Goal: Task Accomplishment & Management: Use online tool/utility

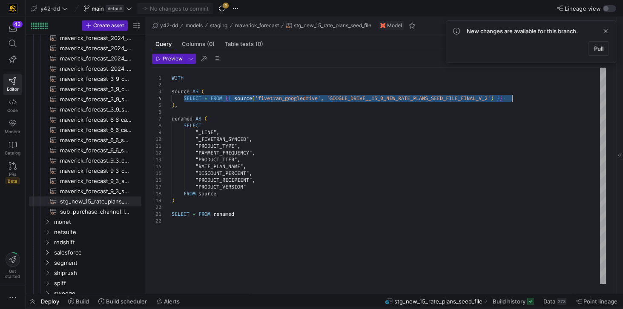
scroll to position [0, 330]
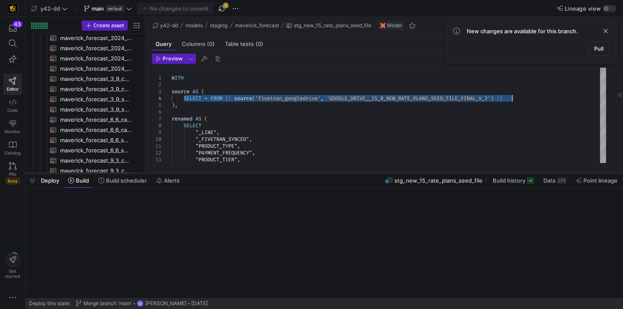
drag, startPoint x: 241, startPoint y: 293, endPoint x: 232, endPoint y: 172, distance: 121.2
click at [232, 172] on div at bounding box center [324, 173] width 597 height 3
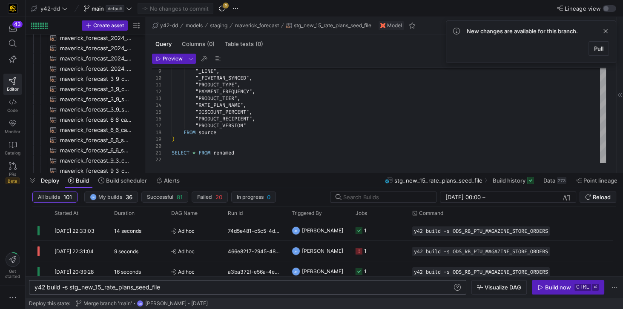
click at [174, 289] on div "y42 build -s stg_new_15_rate_plans_seed_file" at bounding box center [243, 287] width 419 height 7
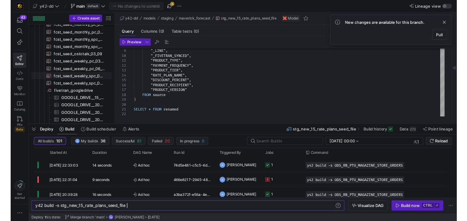
scroll to position [135, 0]
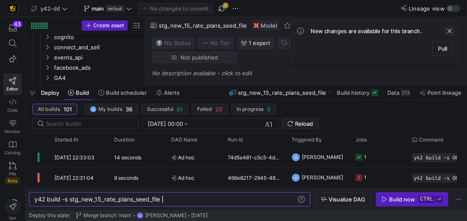
click at [452, 31] on span at bounding box center [449, 31] width 10 height 10
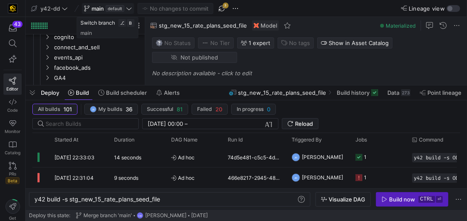
click at [126, 7] on icon at bounding box center [129, 9] width 6 height 6
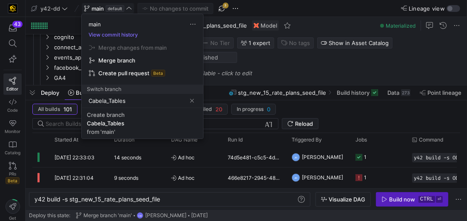
click at [132, 100] on input "Cabela_Tables" at bounding box center [137, 100] width 97 height 7
drag, startPoint x: 111, startPoint y: 100, endPoint x: 130, endPoint y: 100, distance: 19.6
click at [130, 100] on input "Cabela_Tables" at bounding box center [137, 100] width 97 height 7
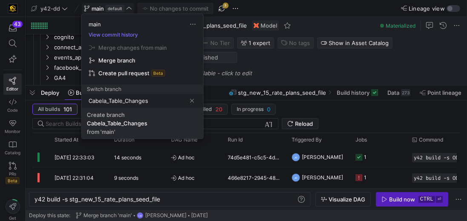
type input "Cabela_Table_Changes"
click at [132, 124] on div "Cabela_Table_Changes" at bounding box center [117, 123] width 60 height 7
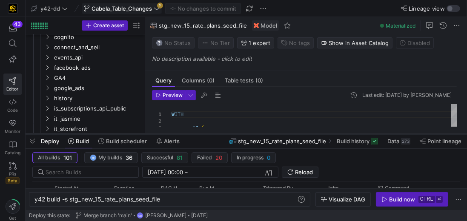
drag, startPoint x: 184, startPoint y: 87, endPoint x: 178, endPoint y: 135, distance: 48.9
click at [178, 135] on div at bounding box center [246, 133] width 441 height 3
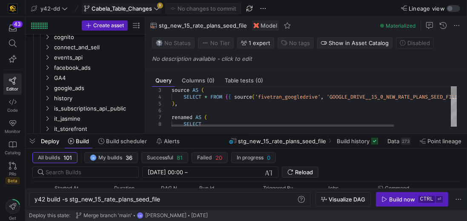
scroll to position [28, 0]
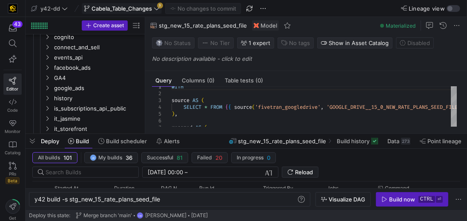
click at [157, 7] on icon at bounding box center [157, 9] width 6 height 6
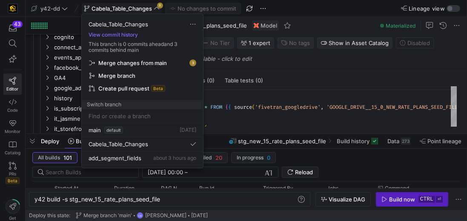
click at [160, 63] on span "Merge changes from main" at bounding box center [132, 63] width 69 height 7
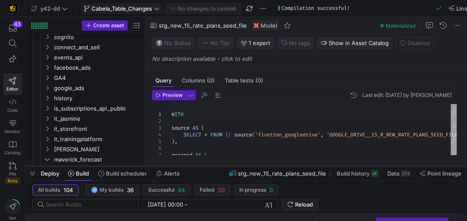
scroll to position [0, 0]
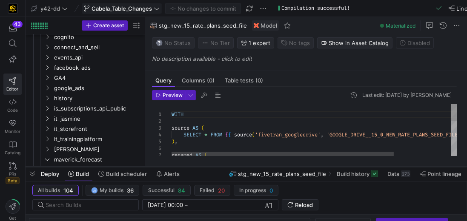
drag, startPoint x: 117, startPoint y: 134, endPoint x: 115, endPoint y: 167, distance: 32.8
click at [115, 167] on div at bounding box center [246, 166] width 441 height 3
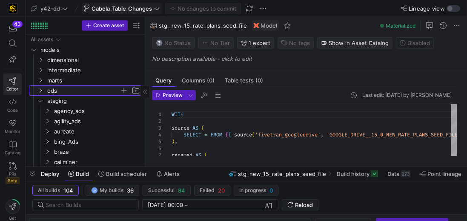
click at [65, 92] on span "ods" at bounding box center [83, 91] width 72 height 10
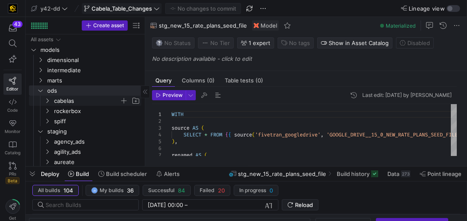
click at [69, 100] on span "cabelas" at bounding box center [87, 101] width 66 height 10
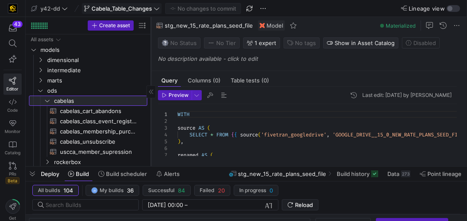
drag, startPoint x: 144, startPoint y: 134, endPoint x: 150, endPoint y: 134, distance: 6.0
click at [151, 134] on div at bounding box center [151, 91] width 0 height 149
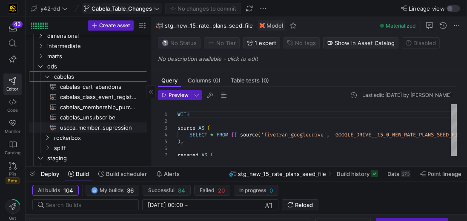
scroll to position [24, 0]
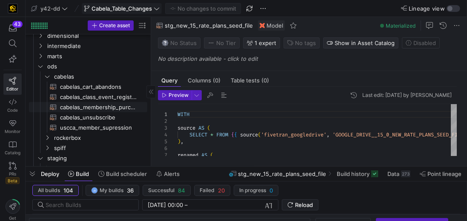
click at [84, 108] on span "cabelas_membership_purchase​​​​​​​​​​" at bounding box center [98, 108] width 77 height 10
type textarea "y42 build -s cabelas_membership_purchase"
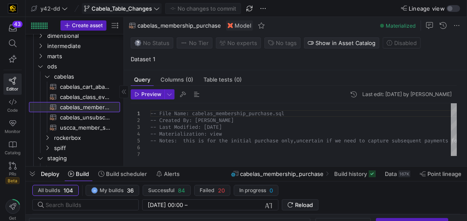
drag, startPoint x: 151, startPoint y: 116, endPoint x: 88, endPoint y: 100, distance: 65.2
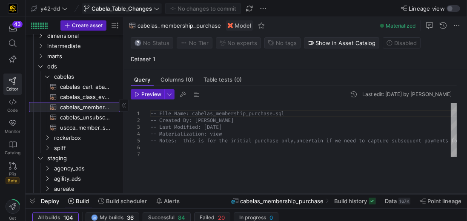
drag, startPoint x: 286, startPoint y: 166, endPoint x: 281, endPoint y: 193, distance: 27.7
click at [281, 193] on div at bounding box center [246, 193] width 441 height 3
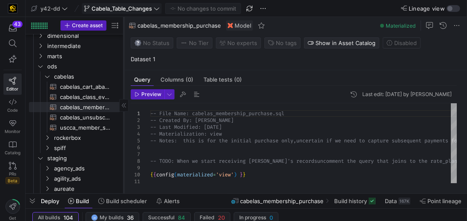
click at [121, 106] on icon at bounding box center [123, 105] width 5 height 5
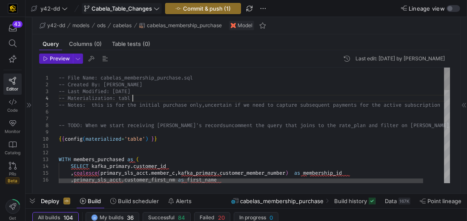
scroll to position [27, 76]
click at [57, 124] on div "8" at bounding box center [49, 125] width 20 height 7
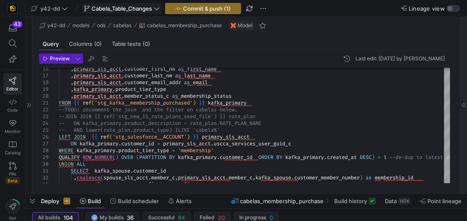
type textarea "-- File Name: cabelas_membership_purchase.sql -- Created By: [PERSON_NAME] -- L…"
click at [12, 43] on icon at bounding box center [13, 44] width 8 height 8
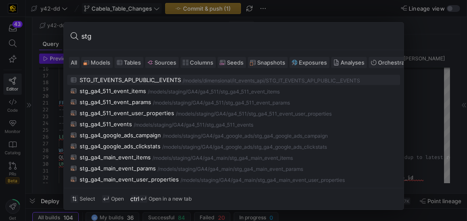
type input "stg"
click at [411, 102] on div at bounding box center [233, 110] width 467 height 221
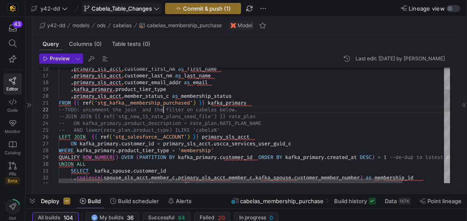
scroll to position [34, 0]
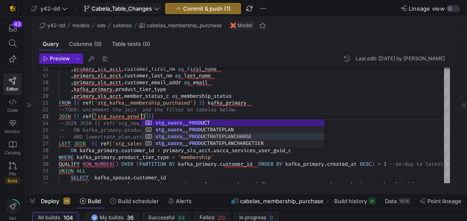
scroll to position [20, 82]
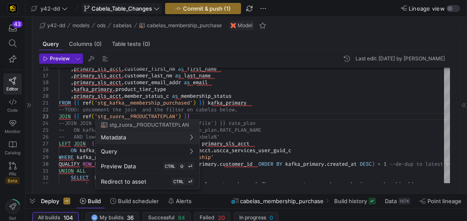
click at [221, 114] on div at bounding box center [233, 110] width 467 height 221
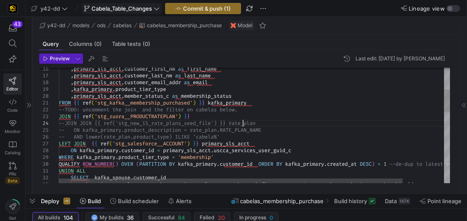
drag, startPoint x: 234, startPoint y: 124, endPoint x: 262, endPoint y: 122, distance: 28.6
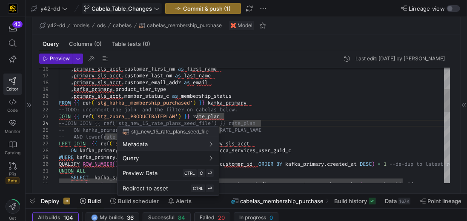
drag, startPoint x: 58, startPoint y: 123, endPoint x: 221, endPoint y: 121, distance: 163.0
click at [221, 121] on body "43 Editor Code Monitor Catalog PRs Beta Get started y42-dd Cabela_Table_Changes…" at bounding box center [233, 110] width 467 height 221
click at [253, 120] on div at bounding box center [233, 110] width 467 height 221
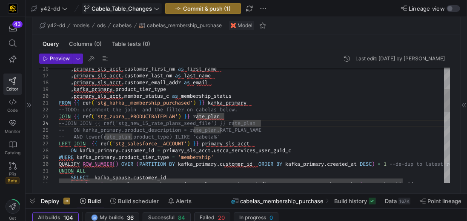
scroll to position [20, 201]
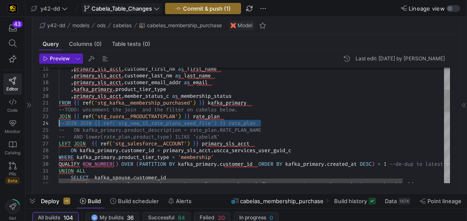
drag, startPoint x: 266, startPoint y: 123, endPoint x: 47, endPoint y: 125, distance: 219.6
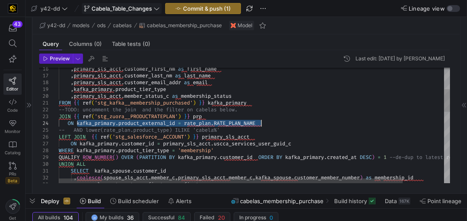
drag, startPoint x: 76, startPoint y: 123, endPoint x: 270, endPoint y: 122, distance: 193.7
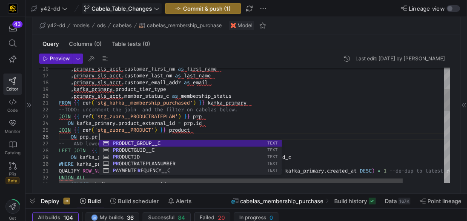
scroll to position [34, 42]
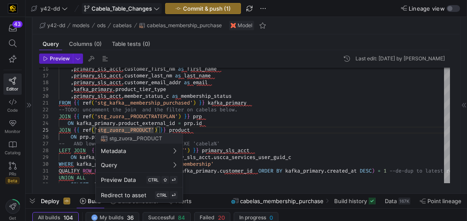
click at [71, 135] on div at bounding box center [233, 110] width 467 height 221
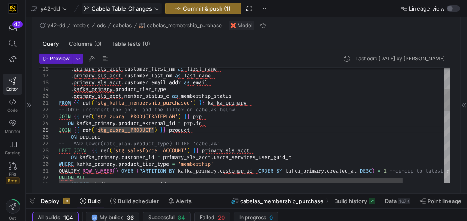
scroll to position [34, 46]
drag, startPoint x: 71, startPoint y: 135, endPoint x: 104, endPoint y: 138, distance: 32.9
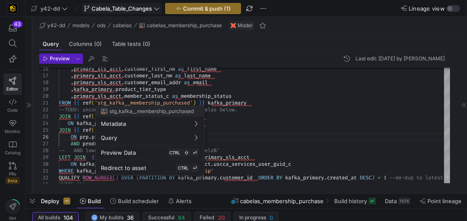
click at [247, 110] on div at bounding box center [233, 110] width 467 height 221
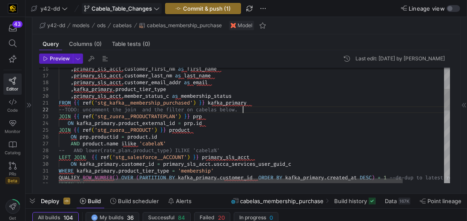
scroll to position [34, 12]
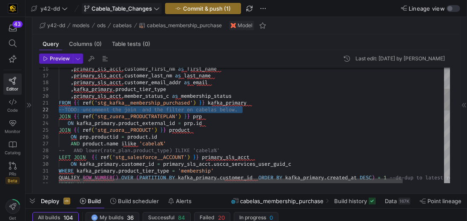
drag, startPoint x: 247, startPoint y: 110, endPoint x: 52, endPoint y: 109, distance: 195.8
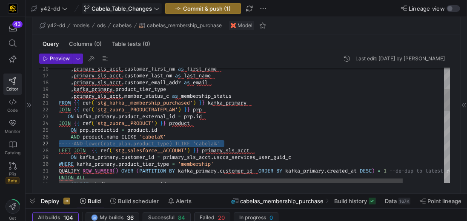
drag, startPoint x: 230, startPoint y: 141, endPoint x: 55, endPoint y: 146, distance: 175.0
click at [55, 146] on div "16 17 18 19 20 21 22 23 27 28 29 30 31 32 24 25 26 33 , primary_sls_acct . cust…" at bounding box center [244, 126] width 411 height 116
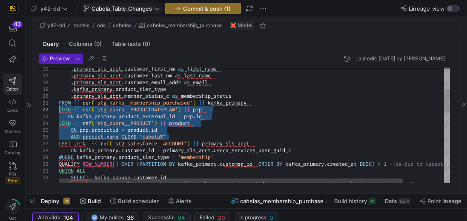
drag, startPoint x: 169, startPoint y: 137, endPoint x: 53, endPoint y: 112, distance: 118.4
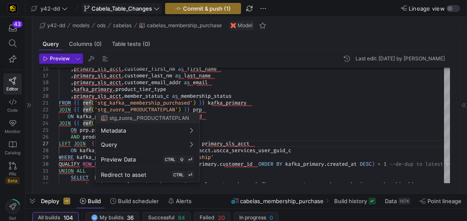
click at [228, 110] on div at bounding box center [233, 110] width 467 height 221
click at [212, 111] on div at bounding box center [233, 110] width 467 height 221
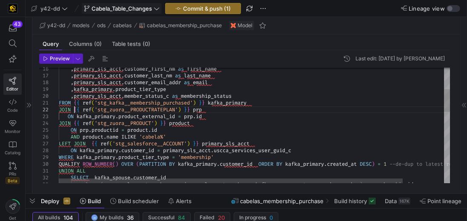
scroll to position [34, 49]
type textarea "FROM {{ ref('stg_kafka__membership_purchased') }} kafka_primary JOIN {{ ref('st…"
drag, startPoint x: 73, startPoint y: 111, endPoint x: 209, endPoint y: 110, distance: 136.2
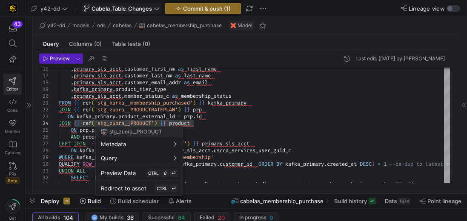
click at [147, 129] on span "stg_zuora__PRODUCT" at bounding box center [135, 132] width 53 height 6
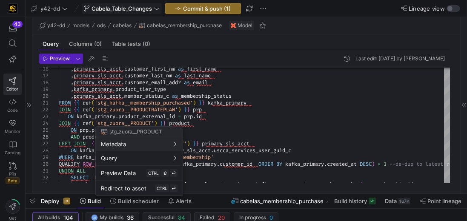
click at [235, 128] on div at bounding box center [233, 110] width 467 height 221
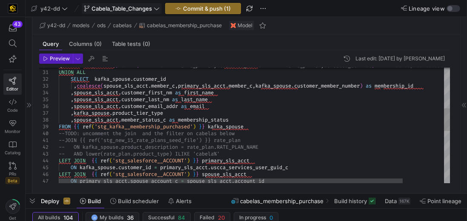
click at [75, 140] on div "SELECT kafka_spouse . customer_id , coalesce ( spouse_sls_acct . member_c , pri…" at bounding box center [278, 157] width 438 height 598
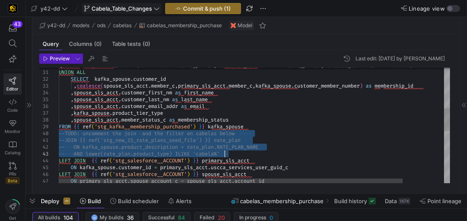
drag, startPoint x: 59, startPoint y: 133, endPoint x: 230, endPoint y: 154, distance: 172.4
click at [230, 154] on div "SELECT kafka_spouse . customer_id , coalesce ( spouse_sls_acct . member_c , pri…" at bounding box center [278, 157] width 438 height 598
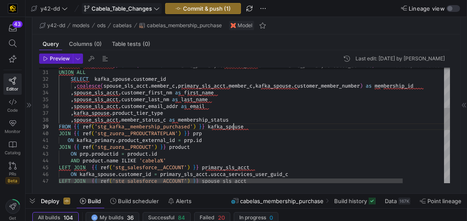
click at [233, 126] on div "SELECT kafka_spouse . customer_id , coalesce ( spouse_sls_acct . member_c , pri…" at bounding box center [278, 160] width 438 height 604
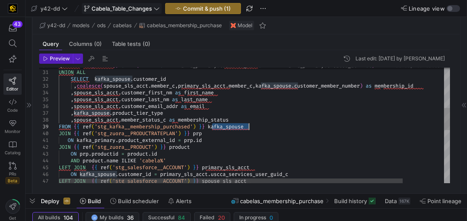
click at [233, 126] on div "SELECT kafka_spouse . customer_id , coalesce ( spouse_sls_acct . member_c , pri…" at bounding box center [278, 160] width 438 height 604
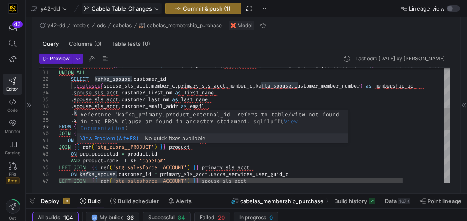
click at [105, 140] on div "SELECT kafka_spouse . customer_id , coalesce ( spouse_sls_acct . member_c , pri…" at bounding box center [278, 160] width 438 height 604
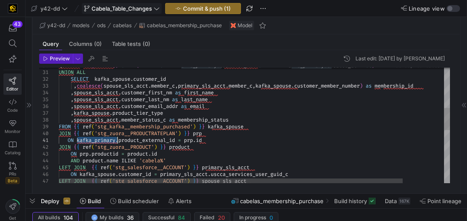
click at [105, 140] on div "SELECT kafka_spouse . customer_id , coalesce ( spouse_sls_acct . member_c , pri…" at bounding box center [278, 160] width 438 height 604
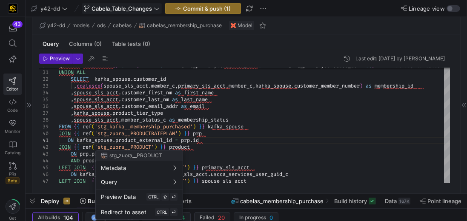
click at [274, 140] on div at bounding box center [233, 110] width 467 height 221
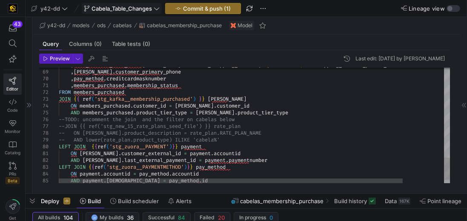
click at [59, 119] on div ", JSON_EXTRACT_PATH_TEXT ( [PERSON_NAME] . customer_shipping_address , 'postalC…" at bounding box center [254, 126] width 391 height 116
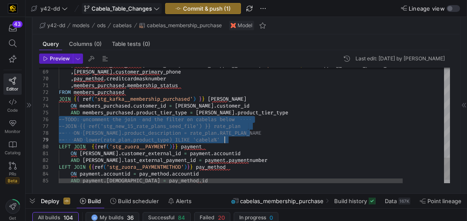
drag, startPoint x: 59, startPoint y: 119, endPoint x: 227, endPoint y: 139, distance: 169.3
type textarea ",members_purchased.membership_status FROM members_purchased JOIN {{ ref('stg_ka…"
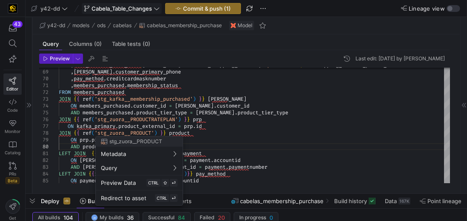
click at [93, 126] on div at bounding box center [233, 110] width 467 height 221
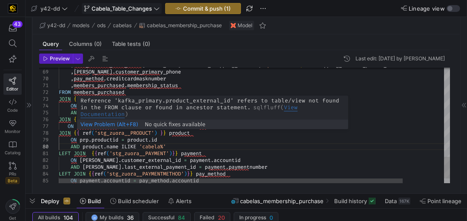
scroll to position [34, 109]
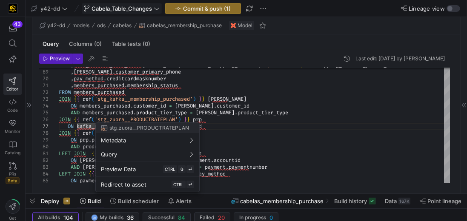
click at [89, 130] on div at bounding box center [233, 110] width 467 height 221
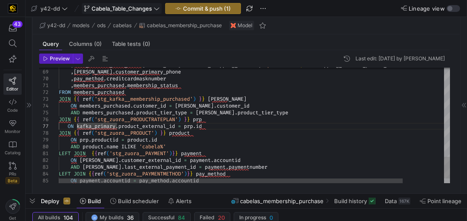
scroll to position [34, 33]
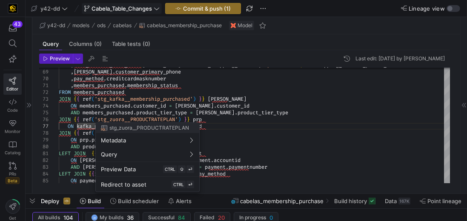
click at [230, 125] on div at bounding box center [233, 110] width 467 height 221
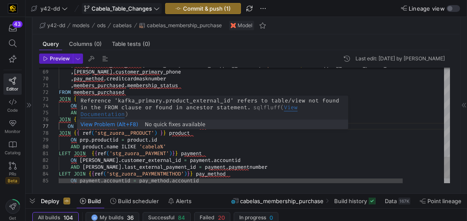
scroll to position [34, 58]
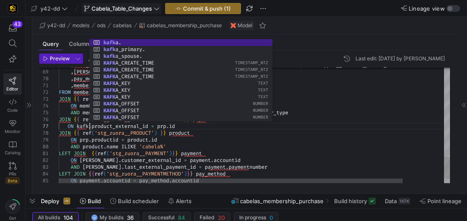
scroll to position [41, 33]
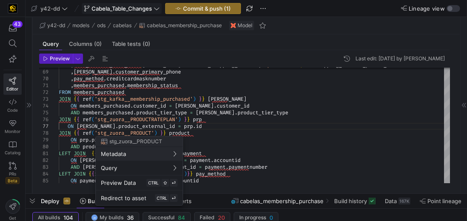
click at [108, 141] on div "stg_zuora__PRODUCT" at bounding box center [131, 141] width 61 height 7
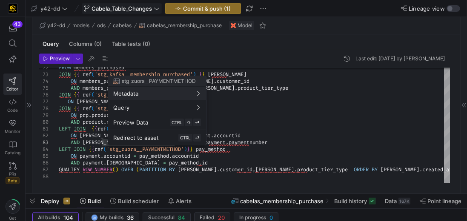
click at [86, 142] on div at bounding box center [233, 110] width 467 height 221
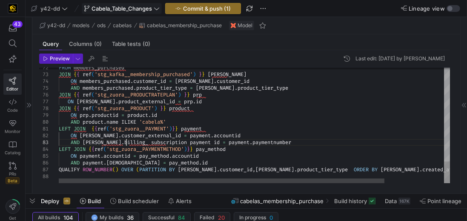
scroll to position [20, 67]
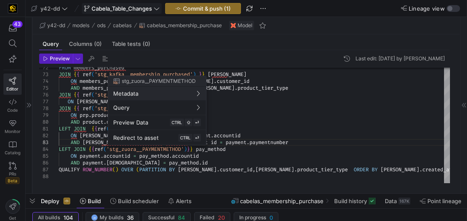
click at [268, 142] on div at bounding box center [233, 110] width 467 height 221
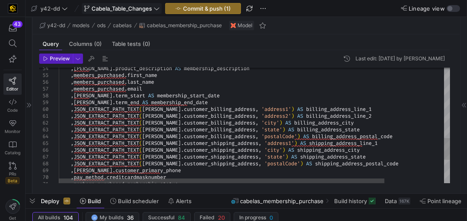
click at [306, 114] on div ", pay_method . creditcardmasknumber , members_purchased . membership_status , J…" at bounding box center [290, 2] width 462 height 611
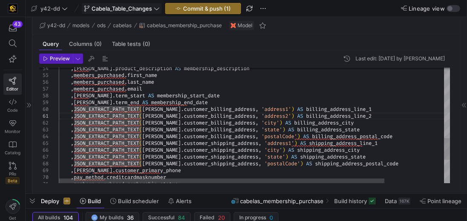
click at [74, 116] on div ", pay_method . creditcardmasknumber , members_purchased . membership_status , J…" at bounding box center [290, 2] width 462 height 611
click at [93, 112] on div ", pay_method . creditcardmasknumber , members_purchased . membership_status , J…" at bounding box center [290, 2] width 462 height 611
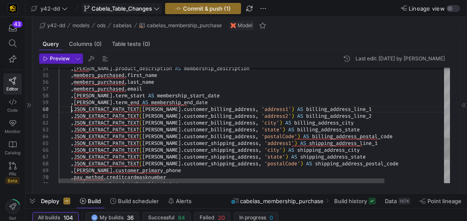
click at [72, 109] on div ", pay_method . creditcardmasknumber , members_purchased . membership_status , J…" at bounding box center [290, 2] width 462 height 611
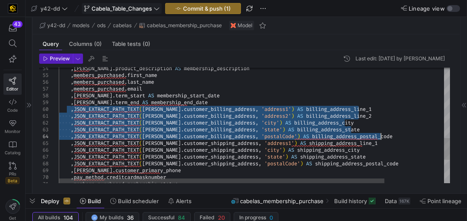
click at [381, 137] on div ", pay_method . creditcardmasknumber , members_purchased . membership_status , J…" at bounding box center [290, 2] width 462 height 611
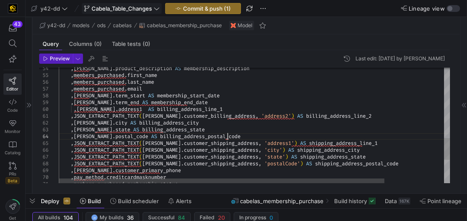
click at [71, 109] on div ", pay_method . creditcardmasknumber , members_purchased . membership_status , J…" at bounding box center [290, 2] width 462 height 611
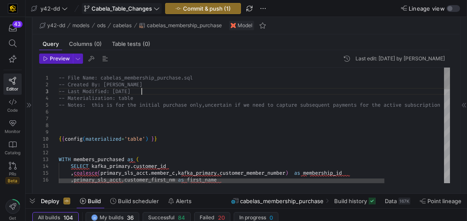
scroll to position [20, 85]
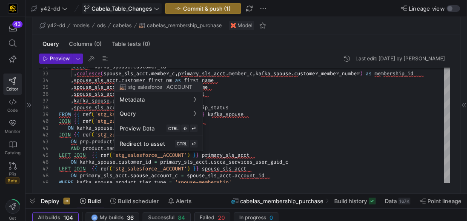
click at [295, 176] on div at bounding box center [233, 110] width 467 height 221
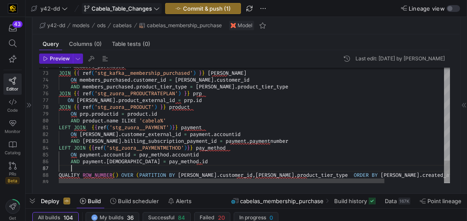
scroll to position [41, 11]
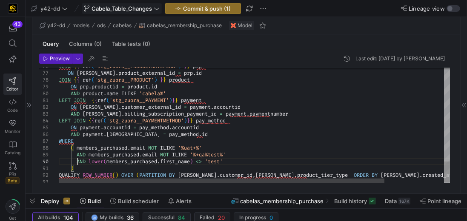
scroll to position [61, 18]
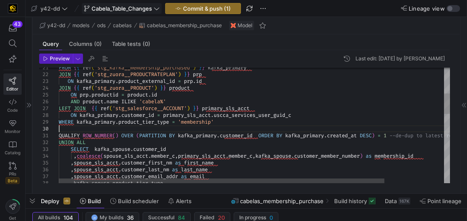
scroll to position [61, 0]
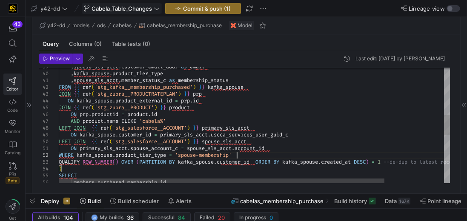
click at [239, 152] on div ", spouse_sls_acct . customer_email_addr as email , [PERSON_NAME] . product_tier…" at bounding box center [290, 131] width 462 height 666
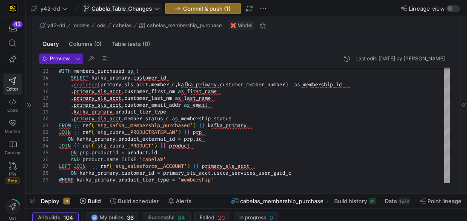
click at [30, 106] on icon at bounding box center [28, 105] width 5 height 5
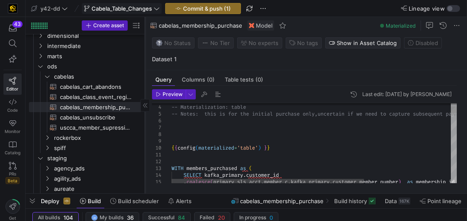
scroll to position [20, 180]
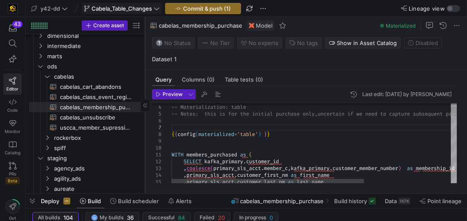
type textarea "-- File Name: cabelas_membership_purchase.sql -- Created By: [PERSON_NAME] -- L…"
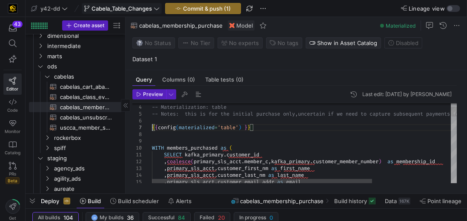
drag, startPoint x: 145, startPoint y: 141, endPoint x: 125, endPoint y: 140, distance: 19.7
click at [125, 140] on div at bounding box center [125, 105] width 0 height 177
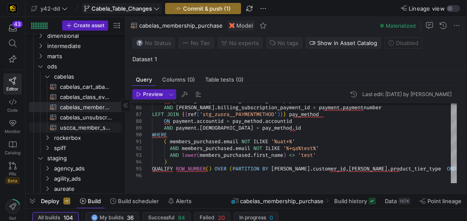
click at [81, 126] on span "uscca_member_supression​​​​​​​​​​" at bounding box center [86, 128] width 52 height 10
type textarea "y42 build -s uscca_member_supression"
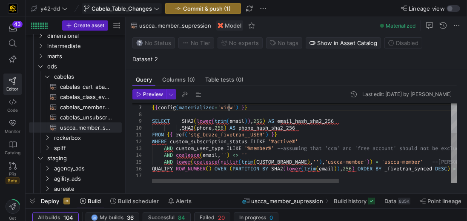
click at [229, 107] on div "{ { config ( materialized = 'view' ) } } SELECT SHA2 ( lower ( trim ( email ) )…" at bounding box center [395, 121] width 487 height 128
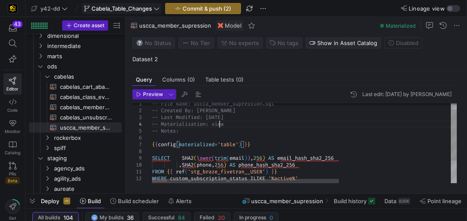
click at [219, 123] on div "{ { config ( materialized = 'table' ) } } SELECT SHA2 ( lower ( trim ( email ) …" at bounding box center [395, 158] width 487 height 128
click at [223, 118] on div "{ { config ( materialized = 'table' ) } } SELECT SHA2 ( lower ( trim ( email ) …" at bounding box center [395, 158] width 487 height 128
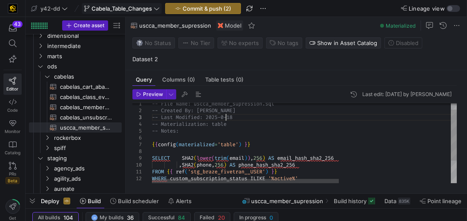
scroll to position [20, 77]
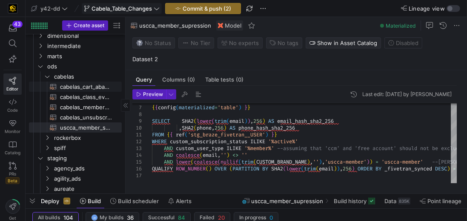
type textarea "-- File Name: uscca_member_supression.sql -- Created By: [PERSON_NAME] -- Last …"
click at [78, 88] on span "cabelas_cart_abandons​​​​​​​​​​" at bounding box center [86, 87] width 52 height 10
type textarea "y42 build -s cabelas_cart_abandons"
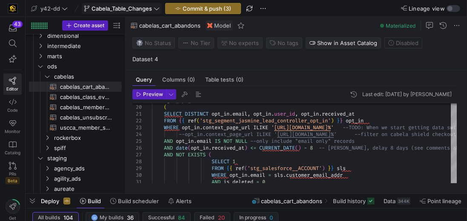
type textarea "-- TODO: When we start getting [PERSON_NAME]'s data there are several things th…"
click at [71, 96] on span "cabelas_class_event_registrants​​​​​​​​​​" at bounding box center [86, 97] width 52 height 10
type textarea "y42 build -s cabelas_class_event_registrants"
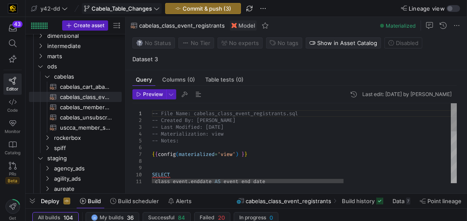
click at [224, 126] on div "SELECT class_event . enddate AS event_end_date { { config ( materialized = 'vie…" at bounding box center [389, 218] width 475 height 230
click at [235, 128] on div "SELECT class_event . enddate AS event_end_date { { config ( materialized = 'vie…" at bounding box center [389, 218] width 475 height 230
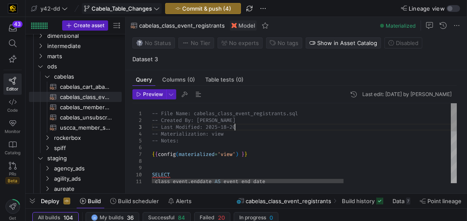
click at [235, 128] on div "SELECT class_event . enddate AS event_end_date { { config ( materialized = 'vie…" at bounding box center [389, 218] width 475 height 230
click at [214, 134] on div "SELECT class_event . enddate AS event_end_date { { config ( materialized = 'vie…" at bounding box center [389, 218] width 475 height 230
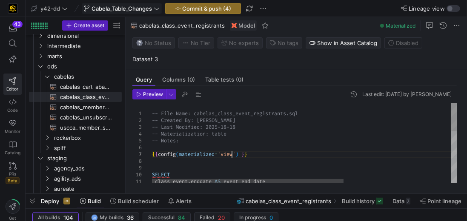
click at [230, 155] on div "SELECT class_event . enddate AS event_end_date { { config ( materialized = 'vie…" at bounding box center [389, 218] width 475 height 230
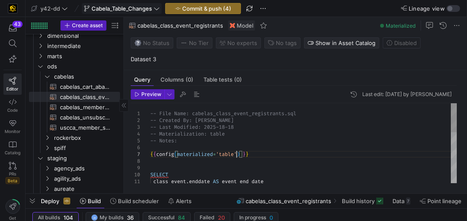
drag, startPoint x: 125, startPoint y: 145, endPoint x: 82, endPoint y: 135, distance: 44.1
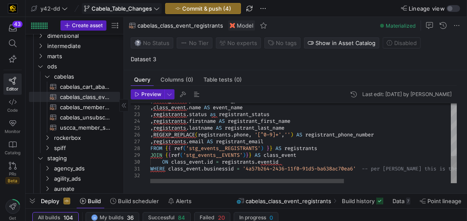
click at [311, 157] on div ", class_event . price AS event_price , class_event . name AS event_name , regis…" at bounding box center [387, 69] width 475 height 230
click at [237, 174] on div ", class_event . price AS event_price , class_event . name AS event_name , regis…" at bounding box center [387, 69] width 475 height 230
type textarea "WHERE class_event.businessid = '4a57b264-2436-11f0-91d5-ba638ac70ea6' -- per [P…"
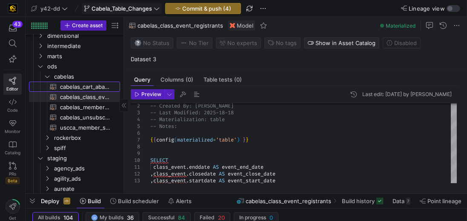
click at [83, 84] on span "cabelas_cart_abandons​​​​​​​​​​" at bounding box center [85, 87] width 50 height 10
type textarea "y42 build -s cabelas_cart_abandons"
type textarea "-- File Name: cabelas_cart_abandons.sql -- Created By: [PERSON_NAME] -- Last Mo…"
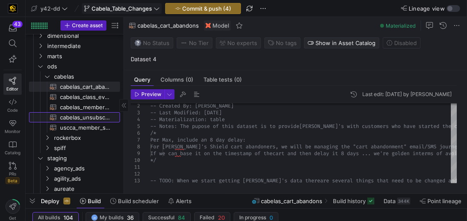
click at [86, 117] on span "cabelas_unsubscribe​​​​​​​​​​" at bounding box center [85, 118] width 50 height 10
type textarea "y42 build -s cabelas_unsubscribe"
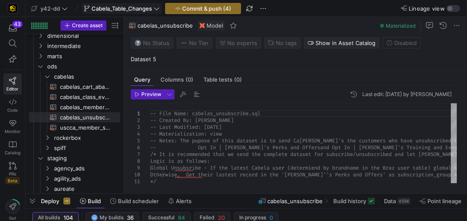
click at [0, 0] on div at bounding box center [0, 0] width 0 height 0
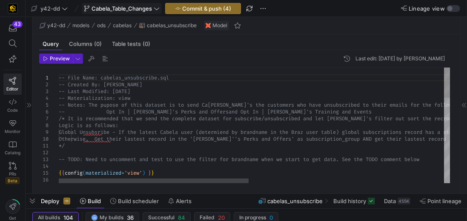
scroll to position [13, 0]
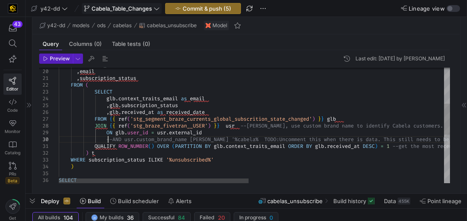
click at [109, 138] on div "received_date , email , subscription_status FROM ( SELECT glb . context_traits_…" at bounding box center [455, 149] width 793 height 434
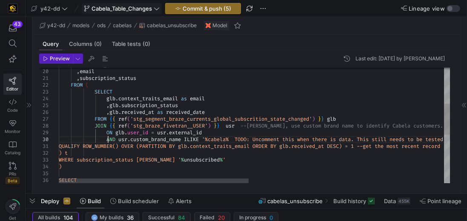
click at [240, 139] on div "received_date , email , subscription_status FROM ( SELECT glb . context_traits_…" at bounding box center [455, 149] width 793 height 434
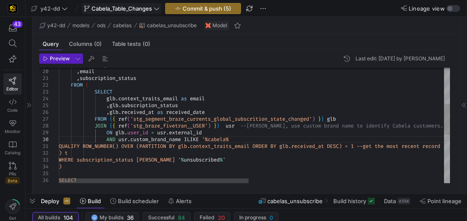
click at [243, 139] on div "received_date , email , subscription_status FROM ( SELECT glb . context_traits_…" at bounding box center [455, 149] width 793 height 434
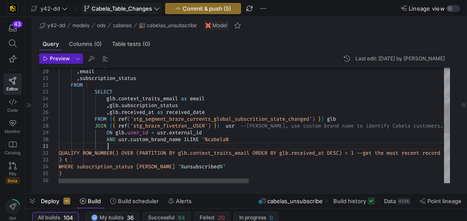
scroll to position [6, 49]
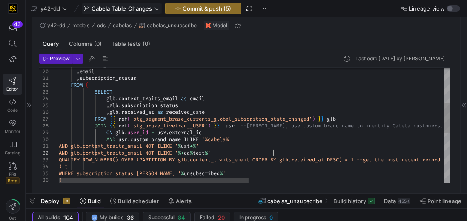
click at [235, 137] on div "received_date , email , subscription_status FROM ( SELECT glb . context_traits_…" at bounding box center [455, 156] width 793 height 448
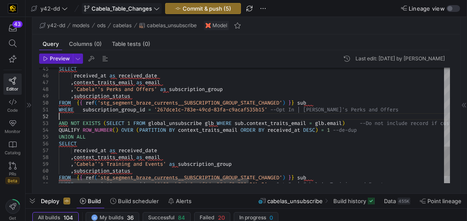
scroll to position [13, 0]
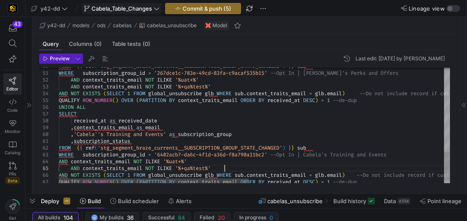
click at [59, 162] on span "AND" at bounding box center [63, 161] width 9 height 7
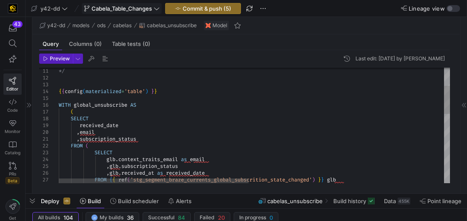
type textarea "*/ {{config(materialized='table') }} WITH global_unsubscribe AS ( SELECT receiv…"
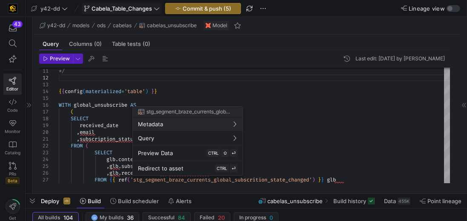
click at [276, 103] on div at bounding box center [233, 110] width 467 height 221
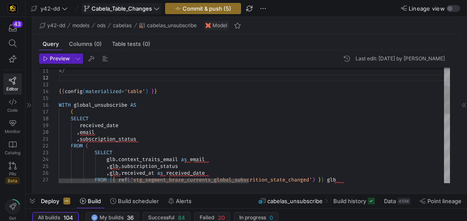
click at [29, 106] on icon at bounding box center [28, 105] width 5 height 5
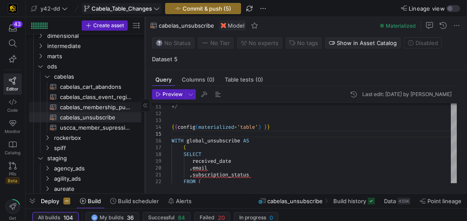
click at [83, 110] on span "cabelas_membership_purchase​​​​​​​​​​" at bounding box center [96, 108] width 72 height 10
type textarea "y42 build -s cabelas_membership_purchase"
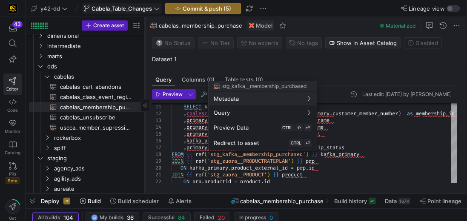
click at [403, 138] on div at bounding box center [233, 110] width 467 height 221
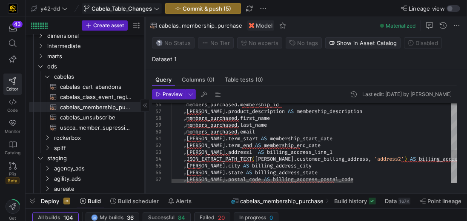
scroll to position [20, 0]
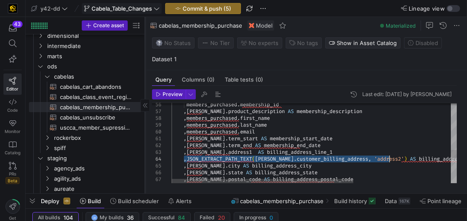
drag, startPoint x: 183, startPoint y: 158, endPoint x: 389, endPoint y: 160, distance: 205.6
click at [389, 160] on div "members_purchased . membership_id , [PERSON_NAME] . product_description AS memb…" at bounding box center [391, 53] width 438 height 666
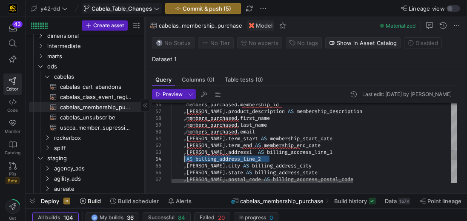
drag, startPoint x: 285, startPoint y: 158, endPoint x: 183, endPoint y: 160, distance: 101.7
click at [183, 160] on div "members_purchased . membership_id , [PERSON_NAME] . product_description AS memb…" at bounding box center [391, 53] width 438 height 666
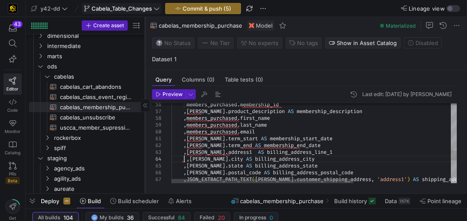
type textarea ",[PERSON_NAME].term_start AS membership_start_date ,[PERSON_NAME].term_end AS m…"
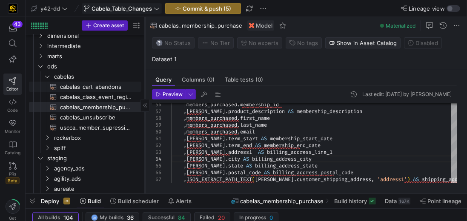
click at [89, 88] on span "cabelas_cart_abandons​​​​​​​​​​" at bounding box center [96, 87] width 72 height 10
type textarea "y42 build -s cabelas_cart_abandons"
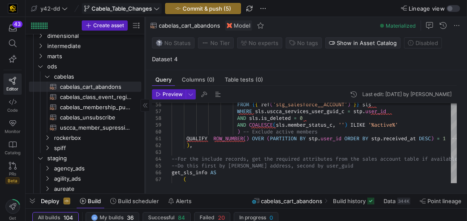
click at [147, 105] on div at bounding box center [144, 105] width 9 height 13
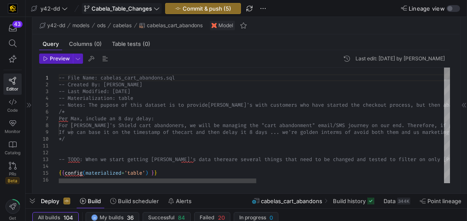
scroll to position [20, 0]
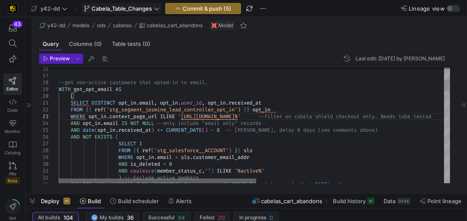
click at [108, 181] on div at bounding box center [157, 181] width 197 height 5
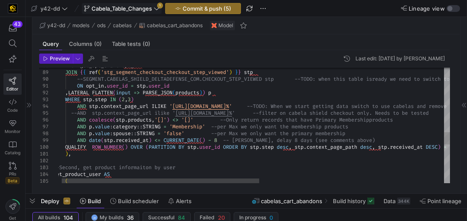
click at [163, 106] on div "FROM get_opt_email opt_in JOIN { { ref ( 'stg_segment_checkout_checkout_step_vi…" at bounding box center [434, 7] width 763 height 1088
click at [161, 112] on div "FROM get_opt_email opt_in JOIN { { ref ( 'stg_segment_checkout_checkout_step_vi…" at bounding box center [434, 7] width 763 height 1088
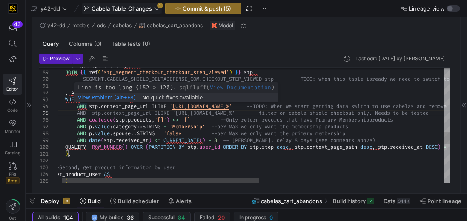
click at [77, 107] on div "FROM get_opt_email opt_in JOIN { { ref ( 'stg_segment_checkout_checkout_step_vi…" at bounding box center [434, 7] width 763 height 1088
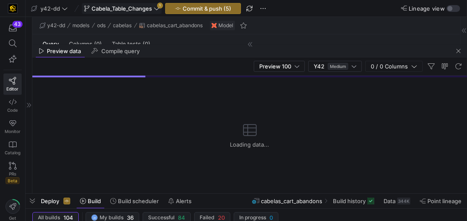
click at [198, 112] on div "Loading data..." at bounding box center [249, 135] width 435 height 116
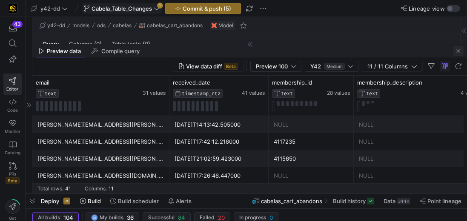
click at [456, 50] on span "button" at bounding box center [458, 51] width 10 height 10
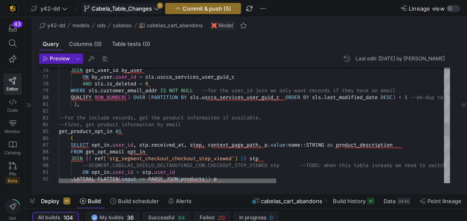
click at [152, 184] on div at bounding box center [167, 181] width 217 height 5
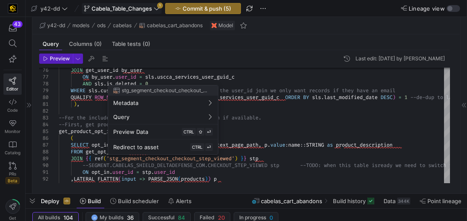
click at [72, 123] on div at bounding box center [233, 110] width 467 height 221
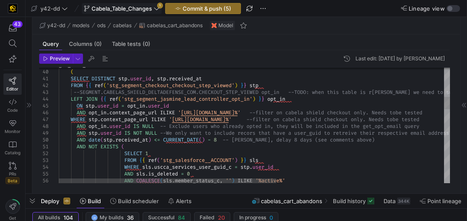
scroll to position [20, 24]
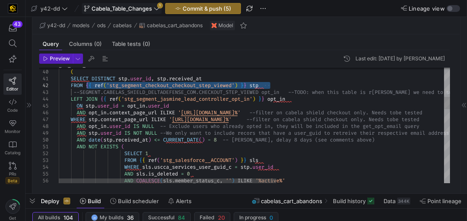
drag, startPoint x: 86, startPoint y: 85, endPoint x: 271, endPoint y: 85, distance: 185.1
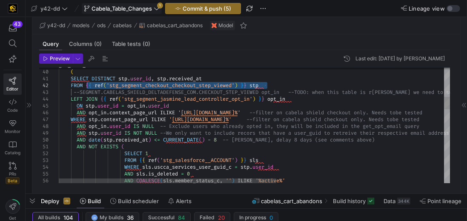
drag, startPoint x: 86, startPoint y: 85, endPoint x: 267, endPoint y: 83, distance: 181.7
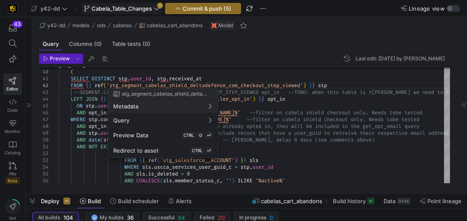
click at [177, 83] on div at bounding box center [233, 110] width 467 height 221
click at [75, 92] on div at bounding box center [233, 110] width 467 height 221
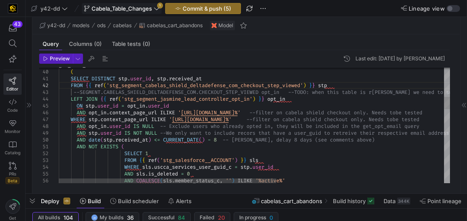
scroll to position [20, 27]
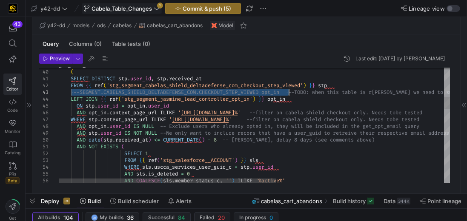
drag, startPoint x: 72, startPoint y: 91, endPoint x: 289, endPoint y: 92, distance: 216.6
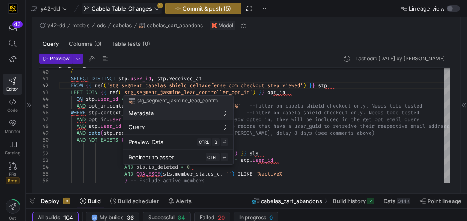
click at [338, 92] on div at bounding box center [233, 110] width 467 height 221
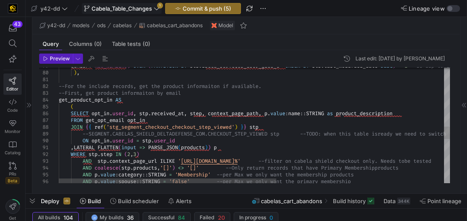
scroll to position [20, 278]
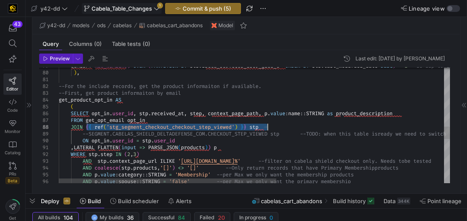
drag, startPoint x: 87, startPoint y: 127, endPoint x: 269, endPoint y: 128, distance: 182.6
click at [269, 128] on div "QUALIFY ROW_NUMBER ( ) OVER ( PARTITION BY sls . uscca_services_user_guid_c ORD…" at bounding box center [405, 58] width 692 height 1067
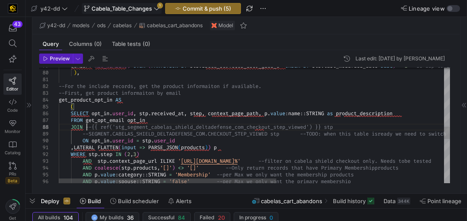
click at [88, 127] on div "QUALIFY ROW_NUMBER ( ) OVER ( PARTITION BY sls . uscca_services_user_guid_c ORD…" at bounding box center [405, 58] width 692 height 1067
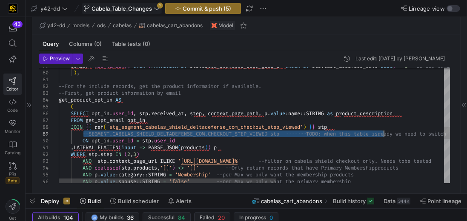
drag, startPoint x: 83, startPoint y: 134, endPoint x: 384, endPoint y: 132, distance: 301.8
click at [384, 132] on div "QUALIFY ROW_NUMBER ( ) OVER ( PARTITION BY sls . uscca_services_user_guid_c ORD…" at bounding box center [405, 58] width 692 height 1067
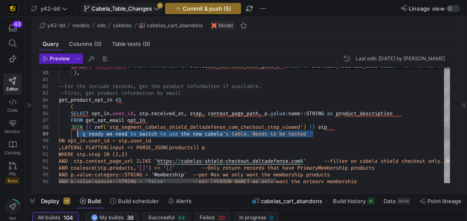
drag, startPoint x: 282, startPoint y: 134, endPoint x: 76, endPoint y: 136, distance: 206.0
click at [76, 136] on div "QUALIFY ROW_NUMBER ( ) OVER ( PARTITION BY sls . uscca_services_user_guid_c ORD…" at bounding box center [405, 58] width 692 height 1067
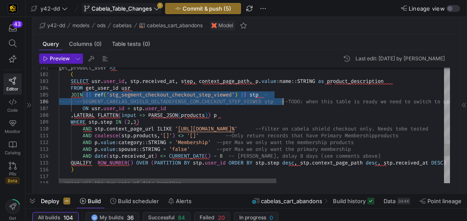
drag, startPoint x: 86, startPoint y: 94, endPoint x: 281, endPoint y: 101, distance: 195.9
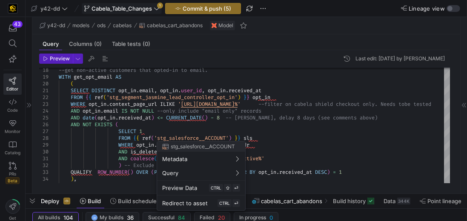
click at [136, 74] on div at bounding box center [233, 110] width 467 height 221
click at [222, 77] on div at bounding box center [233, 110] width 467 height 221
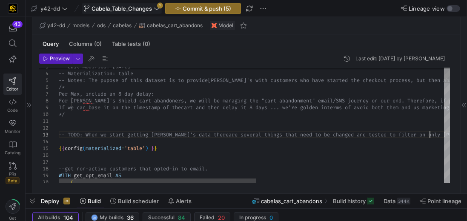
scroll to position [20, 27]
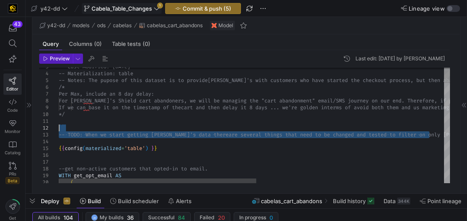
drag, startPoint x: 431, startPoint y: 134, endPoint x: 52, endPoint y: 129, distance: 378.8
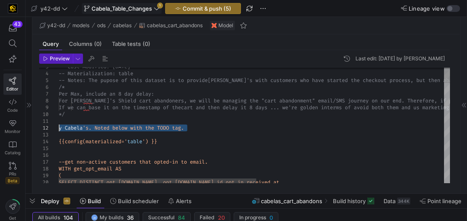
drag, startPoint x: 216, startPoint y: 129, endPoint x: 47, endPoint y: 126, distance: 169.0
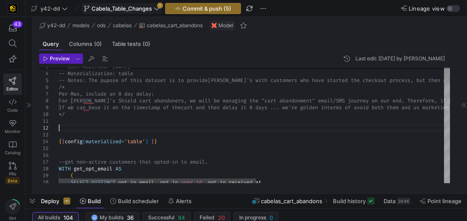
type textarea "{{config(materialized='table') }} --get non-active customers that opted-in to e…"
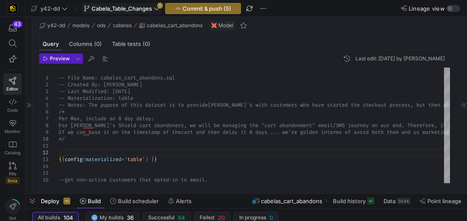
click at [31, 104] on div at bounding box center [29, 105] width 7 height 177
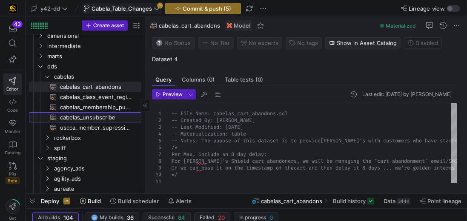
click at [96, 116] on span "cabelas_unsubscribe​​​​​​​​​​" at bounding box center [96, 118] width 72 height 10
type textarea "y42 build -s cabelas_unsubscribe"
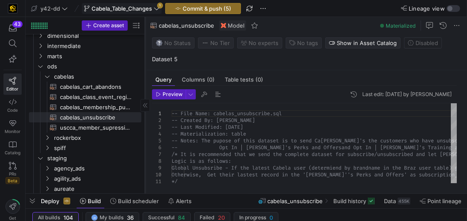
click at [148, 107] on div at bounding box center [144, 105] width 9 height 13
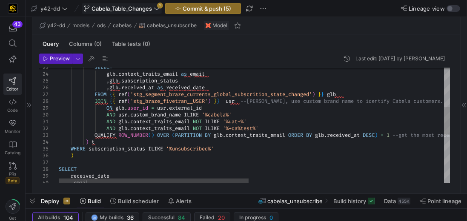
click at [106, 123] on div "SELECT glb . context_traits_email as email , glb . subscription_status , glb . …" at bounding box center [455, 144] width 793 height 475
click at [105, 127] on div "SELECT glb . context_traits_email as email , glb . subscription_status , glb . …" at bounding box center [455, 144] width 793 height 475
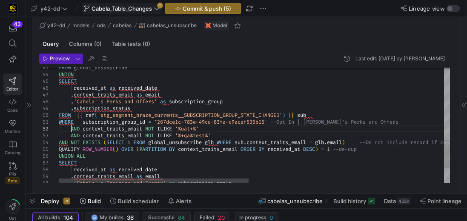
click at [69, 130] on div "FROM global_unsubscribe UNION SELECT received_at as received_date , context_tra…" at bounding box center [455, 8] width 793 height 475
click at [69, 135] on div "FROM global_unsubscribe UNION SELECT received_at as received_date , context_tra…" at bounding box center [455, 8] width 793 height 475
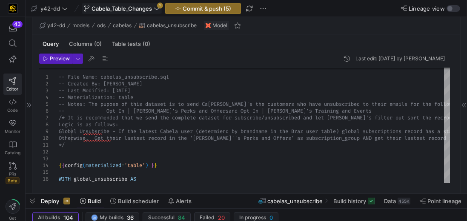
type textarea ",subscription_status FROM {{ ref('stg_segment_braze_currents__SUBSCRIPTION_GROU…"
click at [30, 107] on icon at bounding box center [28, 105] width 5 height 5
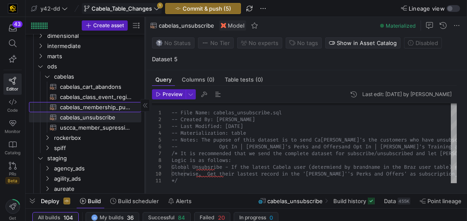
click at [94, 108] on span "cabelas_membership_purchase​​​​​​​​​​" at bounding box center [96, 108] width 72 height 10
type textarea "y42 build -s cabelas_membership_purchase"
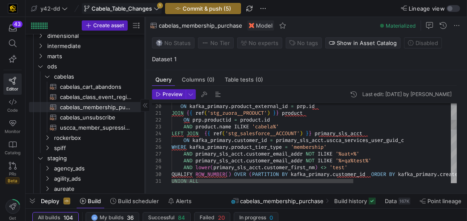
scroll to position [27, 0]
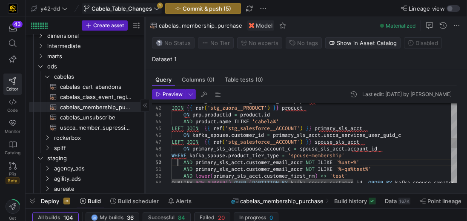
click at [178, 162] on div "ON kafka_spouse . product_external_id = prp . id JOIN { { ref ( 'stg_zuora__PRO…" at bounding box center [391, 148] width 438 height 659
click at [179, 167] on div "ON kafka_spouse . product_external_id = prp . id JOIN { { ref ( 'stg_zuora__PRO…" at bounding box center [391, 148] width 438 height 659
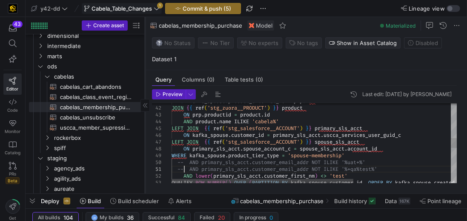
click at [178, 176] on div "ON kafka_spouse . product_external_id = prp . id JOIN { { ref ( 'stg_zuora__PRO…" at bounding box center [391, 148] width 438 height 659
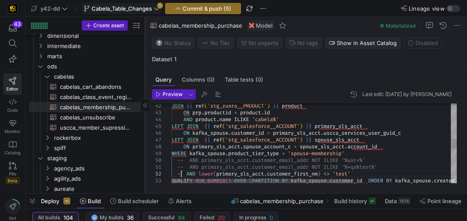
scroll to position [7, 12]
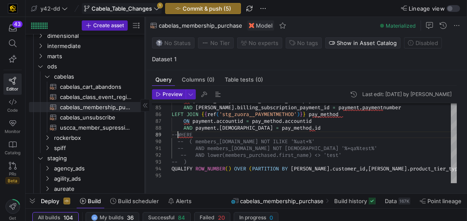
type textarea "ON prp.productid = [DOMAIN_NAME] AND [DOMAIN_NAME] [PERSON_NAME] 'cabela%' LEFT…"
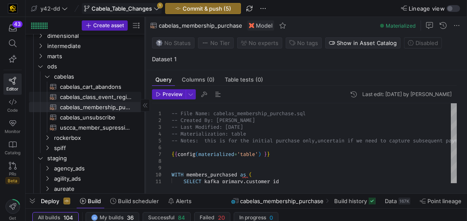
click at [83, 96] on span "cabelas_class_event_registrants​​​​​​​​​​" at bounding box center [96, 97] width 72 height 10
type textarea "y42 build -s cabelas_class_event_registrants"
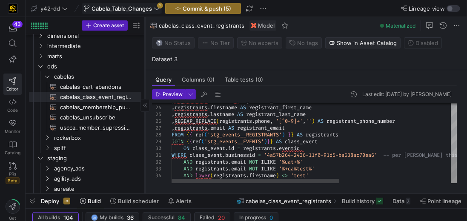
scroll to position [26, 0]
click at [179, 160] on div ", registrants . status as registrant_status , registrants . firstname AS regist…" at bounding box center [409, 62] width 475 height 243
click at [179, 167] on div ", registrants . status as registrant_status , registrants . firstname AS regist…" at bounding box center [409, 62] width 475 height 243
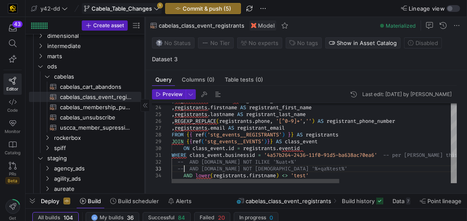
click at [173, 175] on div ", registrants . status as registrant_status , registrants . firstname AS regist…" at bounding box center [409, 62] width 475 height 243
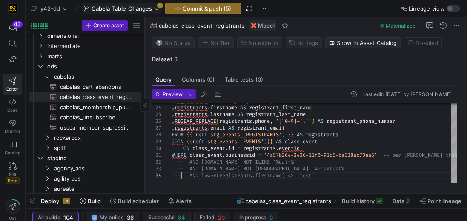
type textarea "WHERE class_event.businessid = '4a57b264-2436-11f0-91d5-ba638ac70ea6' -- per [P…"
click at [92, 87] on span "cabelas_cart_abandons​​​​​​​​​​" at bounding box center [96, 87] width 72 height 10
type textarea "y42 build -s cabelas_cart_abandons"
type textarea "-- File Name: cabelas_cart_abandons.sql -- Created By: [PERSON_NAME] -- Last Mo…"
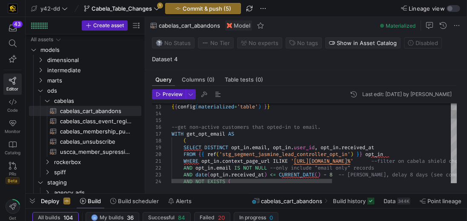
scroll to position [20, 9]
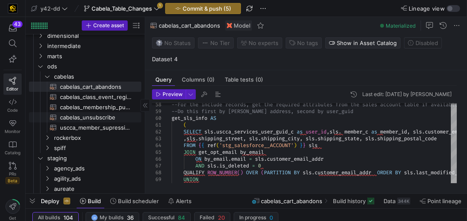
click at [71, 115] on span "cabelas_unsubscribe​​​​​​​​​​" at bounding box center [96, 118] width 72 height 10
type textarea "-- File Name: cabelas_unsubscribe.sql -- Created By: [PERSON_NAME] -- Last Modi…"
type textarea "y42 build -s cabelas_unsubscribe"
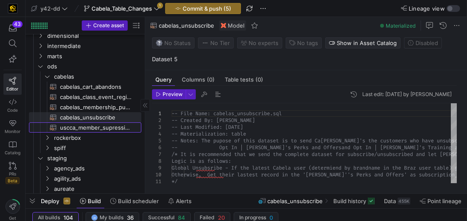
click at [89, 126] on span "uscca_member_supression​​​​​​​​​​" at bounding box center [96, 128] width 72 height 10
type textarea "-- File Name: uscca_member_supression.sql -- Created By: [PERSON_NAME] -- Last …"
type textarea "y42 build -s uscca_member_supression"
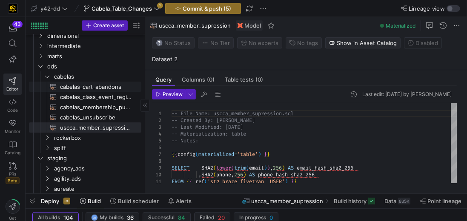
click at [113, 88] on span "cabelas_cart_abandons​​​​​​​​​​" at bounding box center [96, 87] width 72 height 10
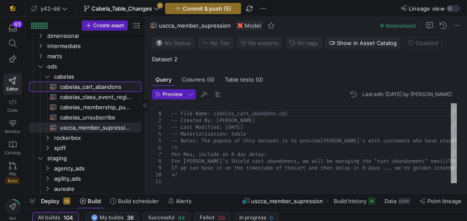
type textarea "-- File Name: cabelas_cart_abandons.sql -- Created By: [PERSON_NAME] -- Last Mo…"
type textarea "y42 build -s cabelas_cart_abandons"
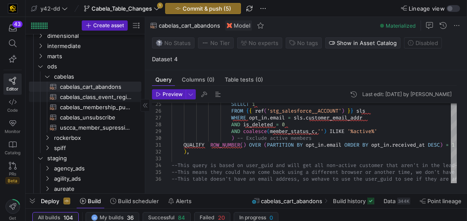
click at [72, 100] on span "cabelas_class_event_registrants​​​​​​​​​​" at bounding box center [96, 97] width 72 height 10
type textarea "-- File Name: cabelas_class_event_registrants.sql -- Created By: [PERSON_NAME] …"
type textarea "y42 build -s cabelas_class_event_registrants"
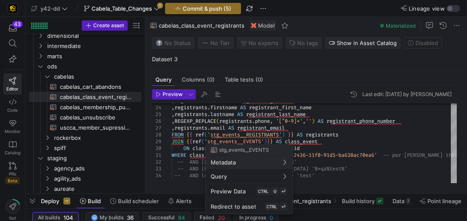
click at [94, 111] on div at bounding box center [233, 110] width 467 height 221
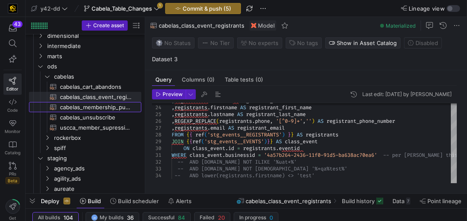
click at [94, 111] on span "cabelas_membership_purchase​​​​​​​​​​" at bounding box center [96, 108] width 72 height 10
type textarea "-- File Name: cabelas_membership_purchase.sql -- Created By: [PERSON_NAME] -- L…"
type textarea "y42 build -s cabelas_membership_purchase"
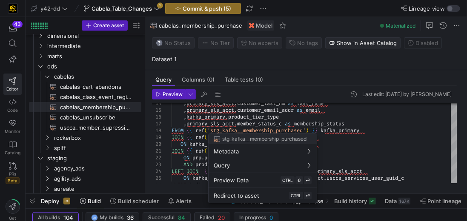
click at [432, 134] on div at bounding box center [233, 110] width 467 height 221
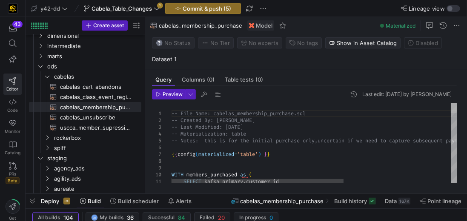
click at [457, 103] on div at bounding box center [454, 108] width 6 height 10
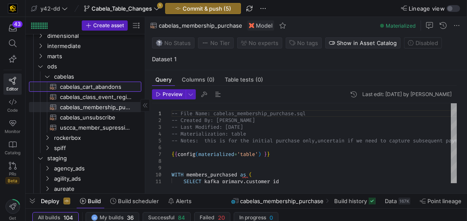
click at [105, 86] on span "cabelas_cart_abandons​​​​​​​​​​" at bounding box center [96, 87] width 72 height 10
type textarea "-- File Name: cabelas_cart_abandons.sql -- Created By: [PERSON_NAME] -- Last Mo…"
type textarea "y42 build -s cabelas_cart_abandons"
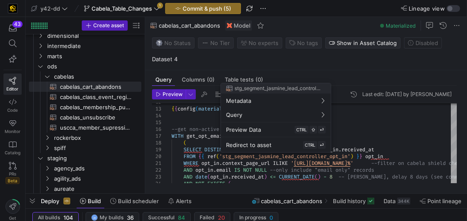
click at [425, 121] on div at bounding box center [233, 110] width 467 height 221
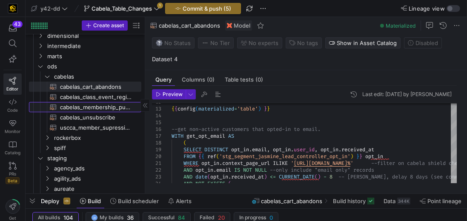
click at [108, 107] on span "cabelas_membership_purchase​​​​​​​​​​" at bounding box center [96, 108] width 72 height 10
type textarea "-- File Name: cabelas_membership_purchase.sql -- Created By: [PERSON_NAME] -- L…"
type textarea "y42 build -s cabelas_membership_purchase"
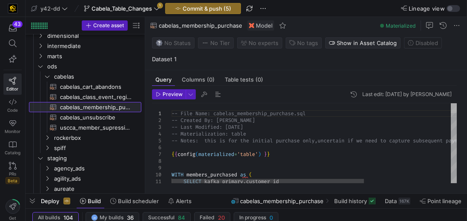
click at [453, 103] on div at bounding box center [454, 108] width 6 height 10
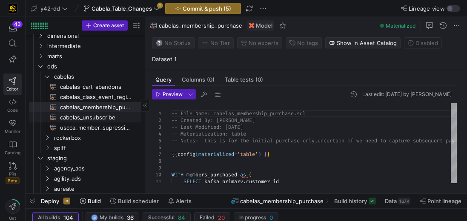
click at [75, 115] on span "cabelas_unsubscribe​​​​​​​​​​" at bounding box center [96, 118] width 72 height 10
type textarea "-- File Name: cabelas_unsubscribe.sql -- Created By: [PERSON_NAME] -- Last Modi…"
type textarea "y42 build -s cabelas_unsubscribe"
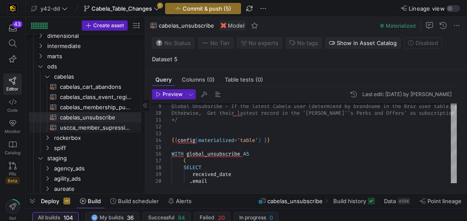
click at [66, 129] on span "uscca_member_supression​​​​​​​​​​" at bounding box center [96, 128] width 72 height 10
type textarea "-- File Name: uscca_member_supression.sql -- Created By: [PERSON_NAME] -- Last …"
type textarea "y42 build -s uscca_member_supression"
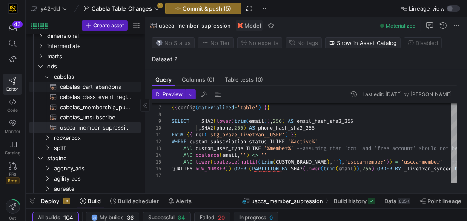
click at [77, 87] on span "cabelas_cart_abandons​​​​​​​​​​" at bounding box center [96, 87] width 72 height 10
type textarea "-- File Name: cabelas_cart_abandons.sql -- Created By: [PERSON_NAME] -- Last Mo…"
type textarea "y42 build -s cabelas_cart_abandons"
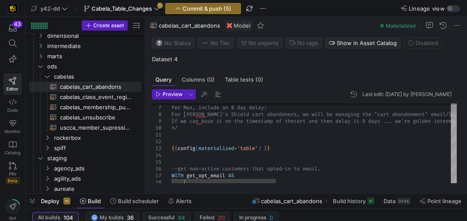
type textarea "rialization: table -- Notes: The pupose of this dataset is to provide Cabela's …"
